Goal: Task Accomplishment & Management: Complete application form

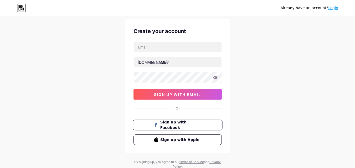
scroll to position [26, 0]
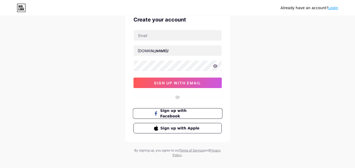
click at [189, 115] on span "Sign up with Facebook" at bounding box center [180, 113] width 41 height 11
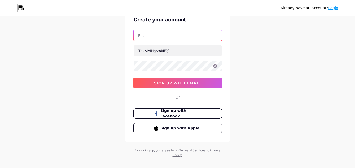
click at [143, 40] on input "text" at bounding box center [178, 35] width 88 height 11
type input "[EMAIL_ADDRESS][DOMAIN_NAME]"
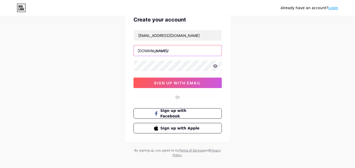
click at [152, 51] on input "text" at bounding box center [178, 50] width 88 height 11
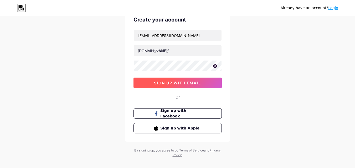
click at [166, 82] on span "sign up with email" at bounding box center [177, 83] width 47 height 4
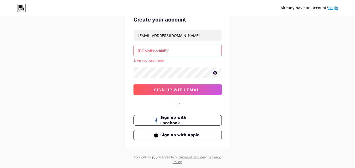
click at [158, 50] on input "text" at bounding box center [178, 50] width 88 height 11
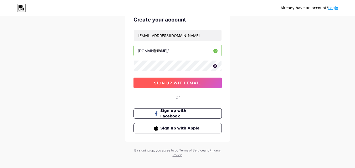
type input "affilinks"
click at [189, 83] on span "sign up with email" at bounding box center [177, 83] width 47 height 4
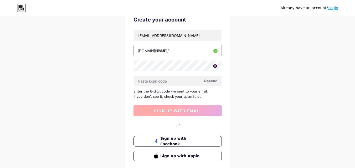
click at [164, 112] on span "sign up with email" at bounding box center [177, 111] width 47 height 4
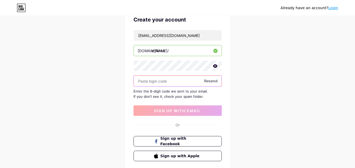
click at [171, 79] on input "text" at bounding box center [178, 81] width 88 height 11
click at [170, 79] on input "text" at bounding box center [178, 81] width 88 height 11
drag, startPoint x: 150, startPoint y: 79, endPoint x: 111, endPoint y: 89, distance: 40.9
drag, startPoint x: 111, startPoint y: 89, endPoint x: 236, endPoint y: 87, distance: 125.3
click at [236, 87] on div "Already have an account? Login Create your account [EMAIL_ADDRESS][DOMAIN_NAME]…" at bounding box center [177, 88] width 355 height 229
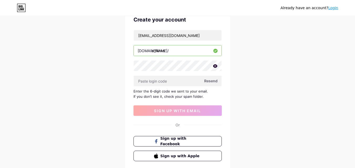
click at [207, 80] on span "Resend" at bounding box center [210, 81] width 13 height 6
